Goal: Task Accomplishment & Management: Manage account settings

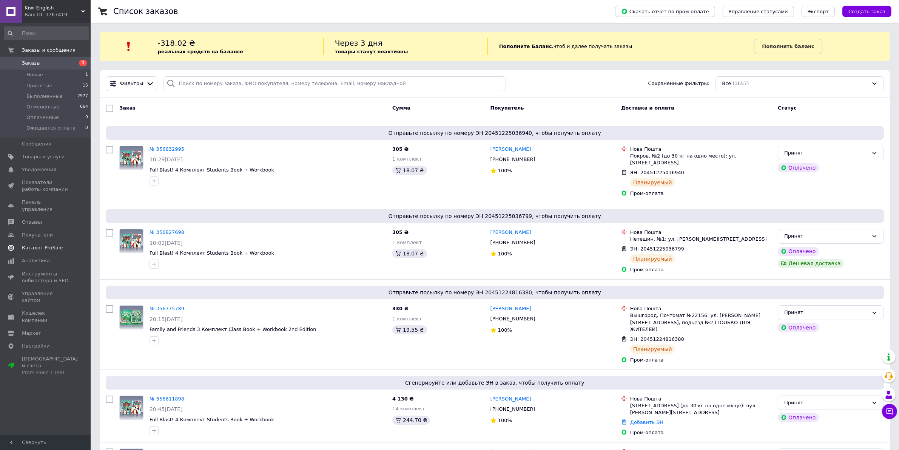
click at [51, 241] on link "Каталог ProSale" at bounding box center [46, 247] width 92 height 13
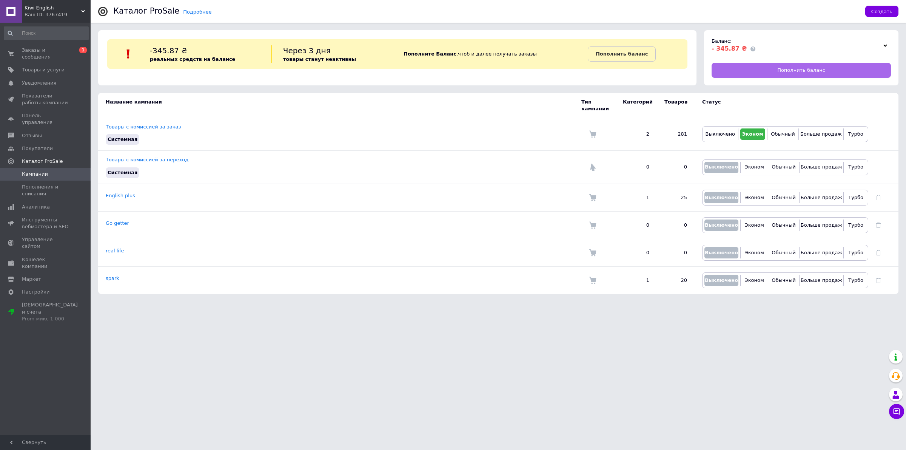
click at [798, 69] on span "Пополнить баланс" at bounding box center [801, 70] width 48 height 7
click at [55, 256] on span "Кошелек компании" at bounding box center [46, 263] width 48 height 14
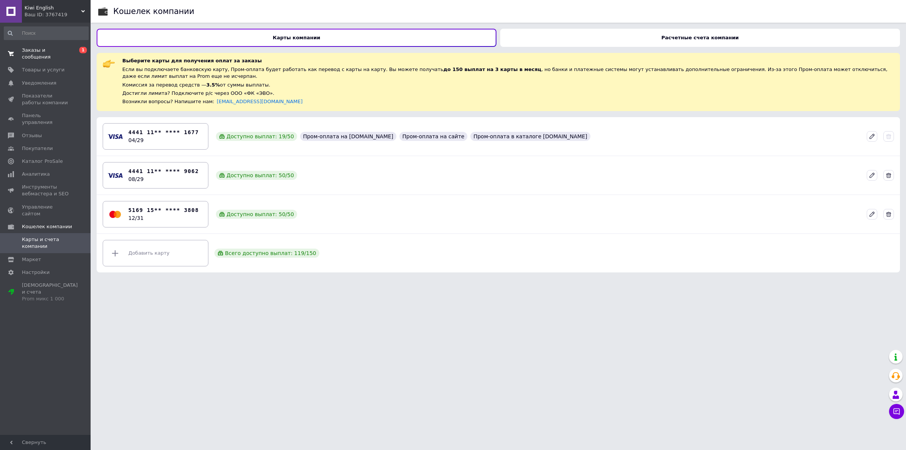
click at [53, 49] on span "Заказы и сообщения" at bounding box center [46, 54] width 48 height 14
